Goal: Task Accomplishment & Management: Manage account settings

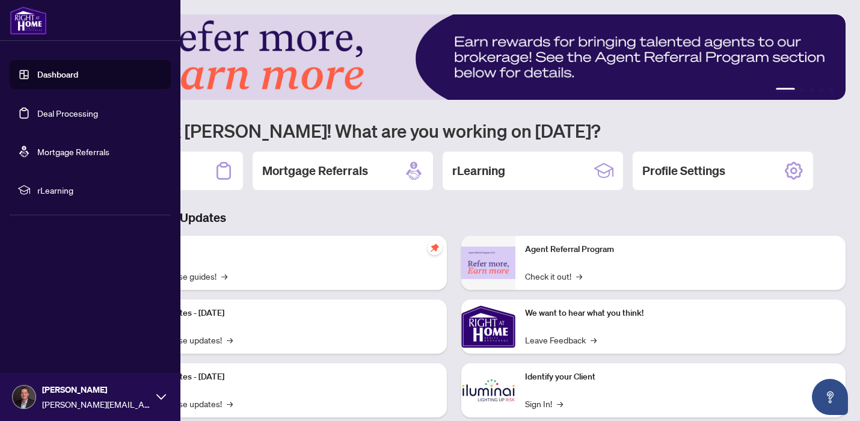
click at [61, 80] on link "Dashboard" at bounding box center [57, 74] width 41 height 11
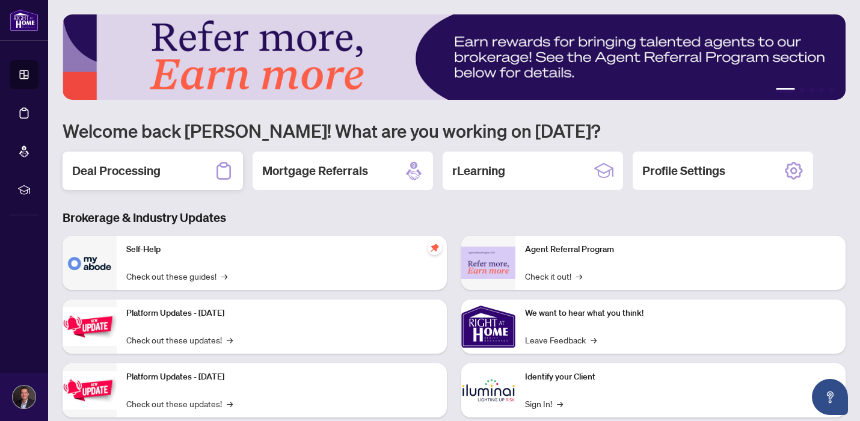
click at [147, 180] on div "Deal Processing" at bounding box center [153, 171] width 180 height 38
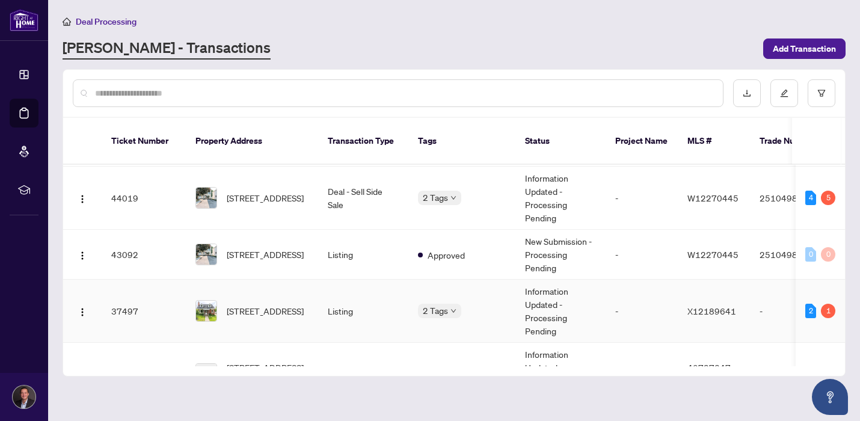
scroll to position [173, 0]
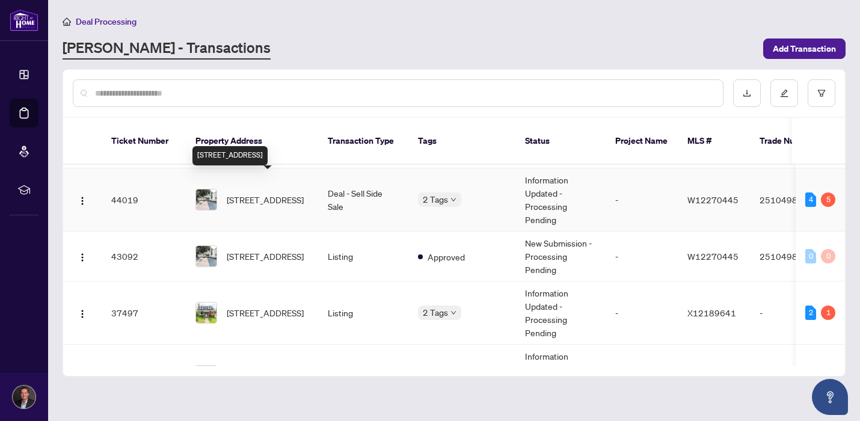
click at [272, 198] on span "[STREET_ADDRESS]" at bounding box center [265, 199] width 77 height 13
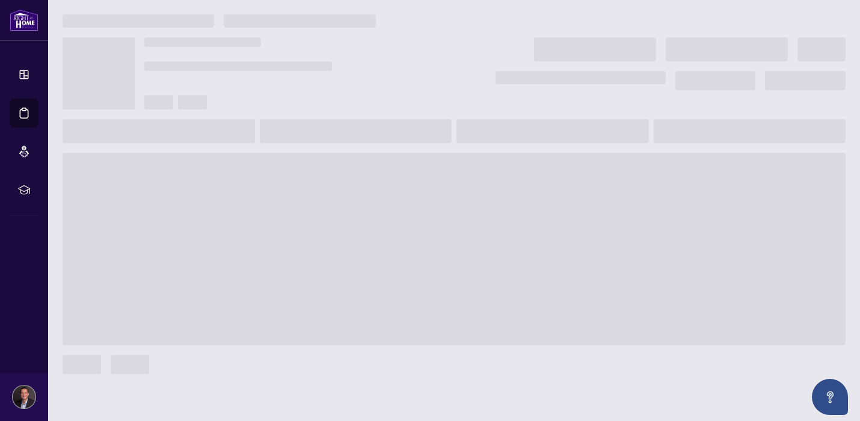
scroll to position [10, 0]
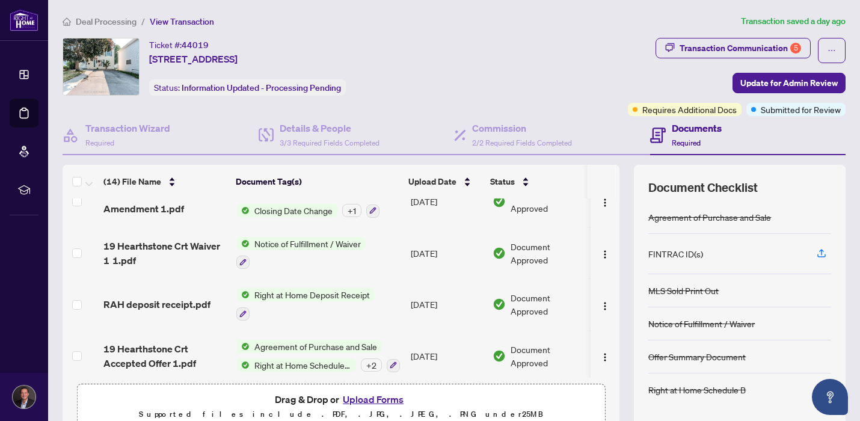
scroll to position [482, 0]
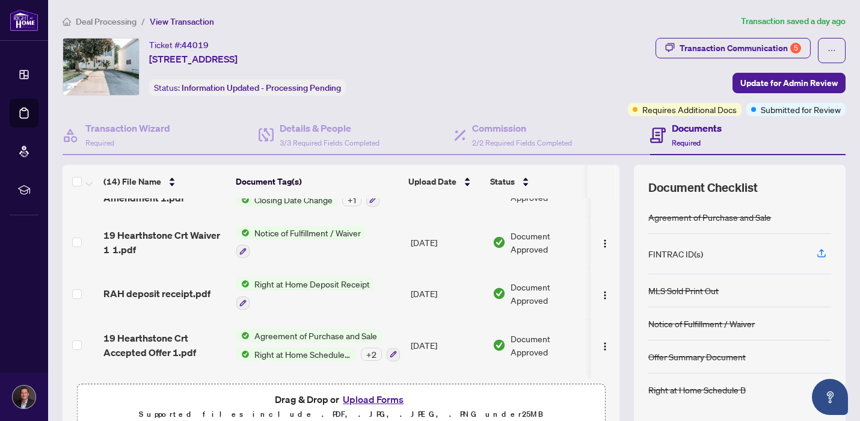
click at [147, 345] on span "19 Hearthstone Crt Accepted Offer 1.pdf" at bounding box center [164, 345] width 123 height 29
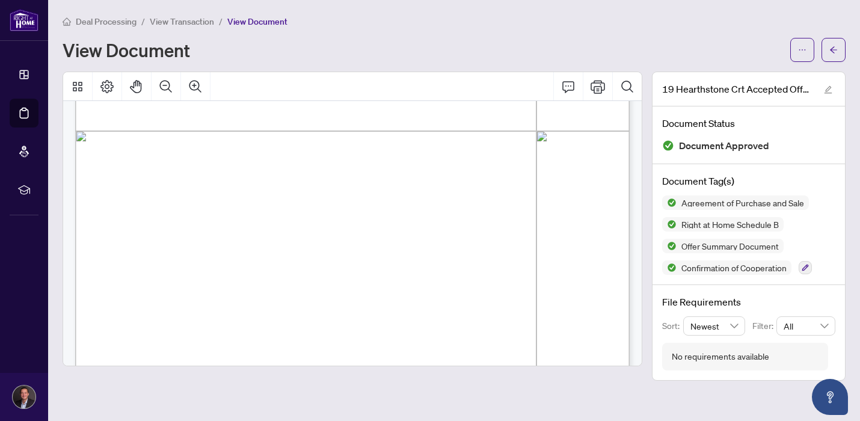
scroll to position [445, 0]
click at [192, 24] on span "View Transaction" at bounding box center [182, 21] width 64 height 11
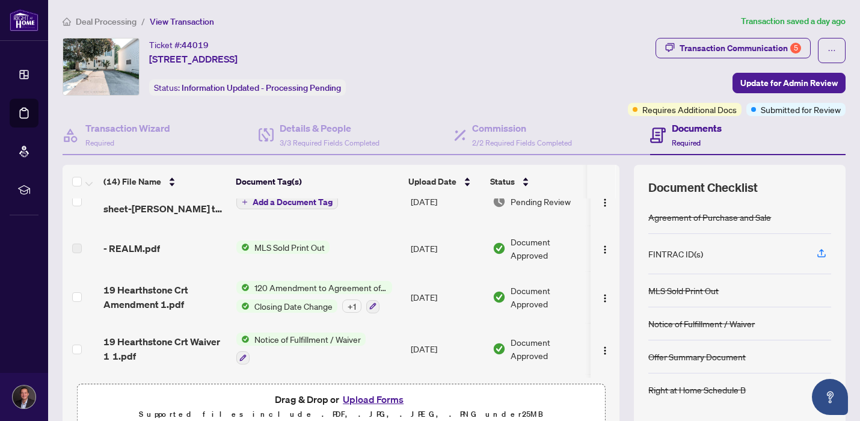
scroll to position [383, 0]
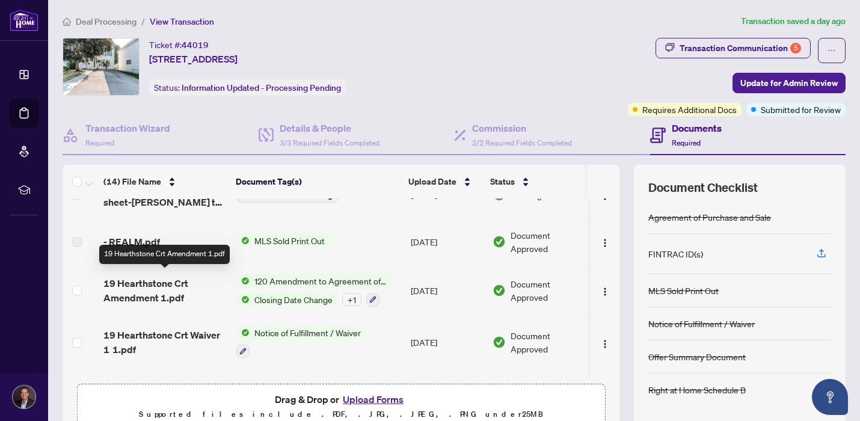
click at [170, 289] on span "19 Hearthstone Crt Amendment 1.pdf" at bounding box center [164, 290] width 123 height 29
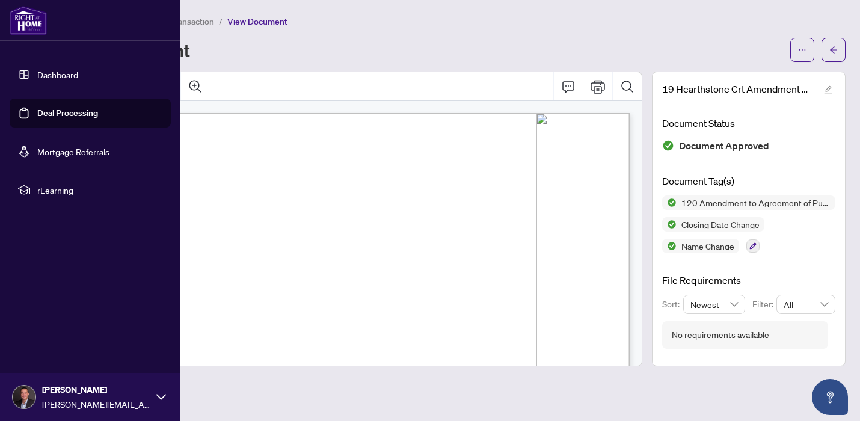
click at [37, 80] on link "Dashboard" at bounding box center [57, 74] width 41 height 11
